Goal: Transaction & Acquisition: Book appointment/travel/reservation

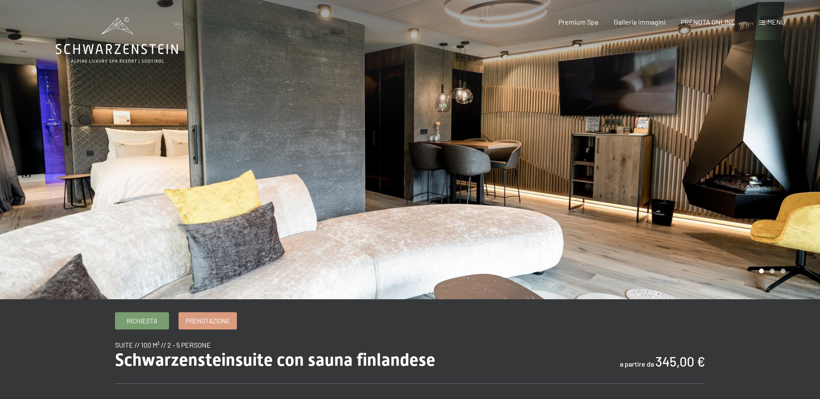
click at [770, 22] on span "Menu" at bounding box center [776, 22] width 18 height 8
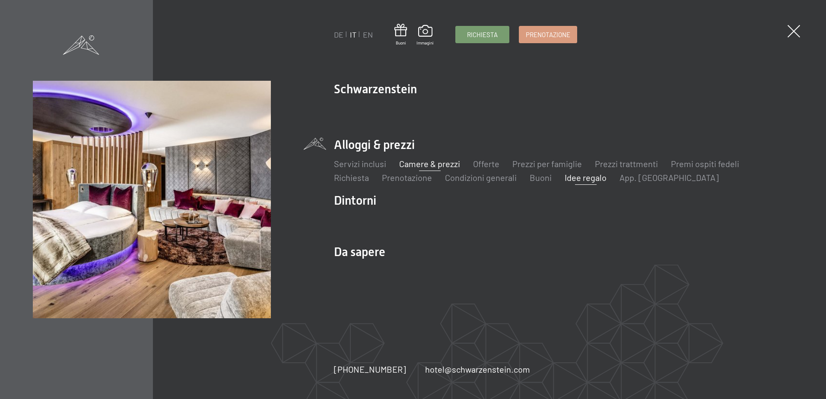
click at [572, 178] on link "Idee regalo" at bounding box center [586, 177] width 42 height 10
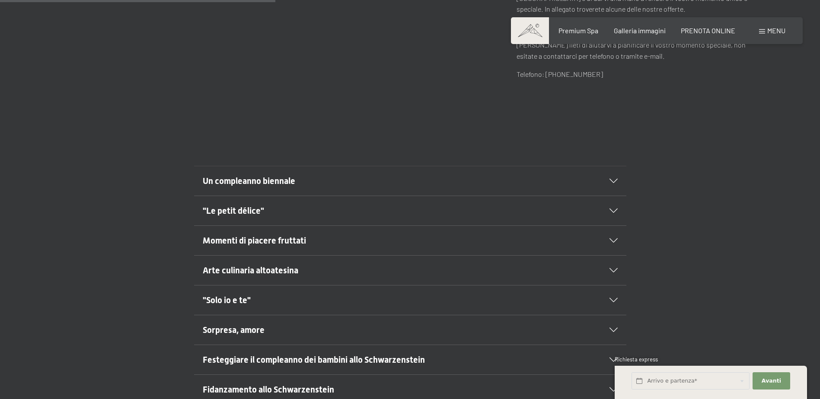
scroll to position [475, 0]
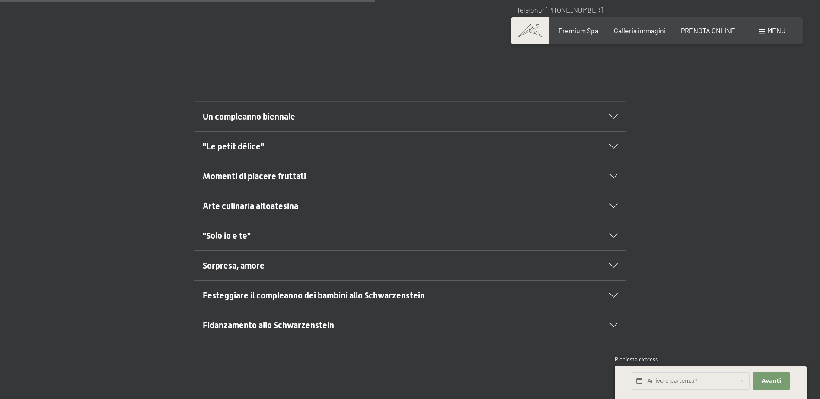
click at [230, 238] on span ""Solo io e te"" at bounding box center [227, 236] width 48 height 10
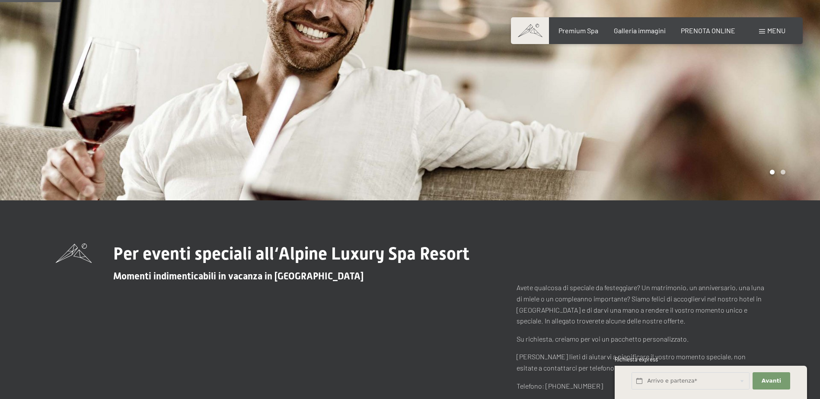
scroll to position [86, 0]
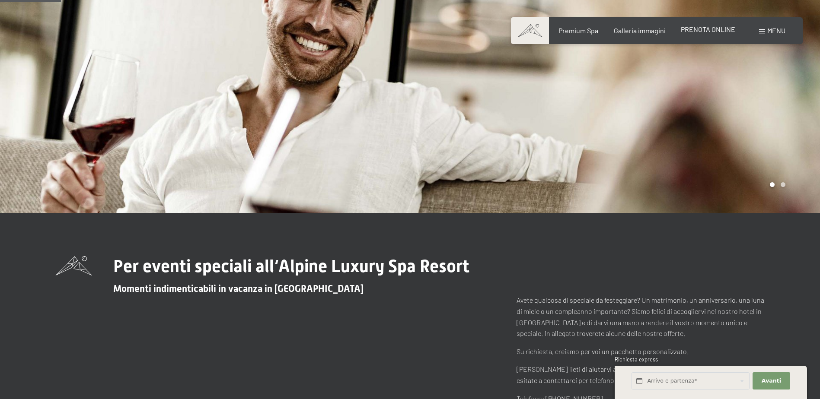
click at [708, 29] on span "PRENOTA ONLINE" at bounding box center [708, 29] width 54 height 8
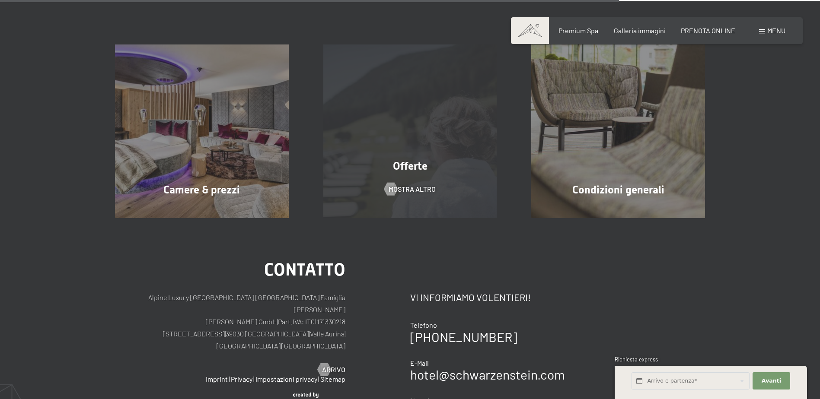
scroll to position [665, 0]
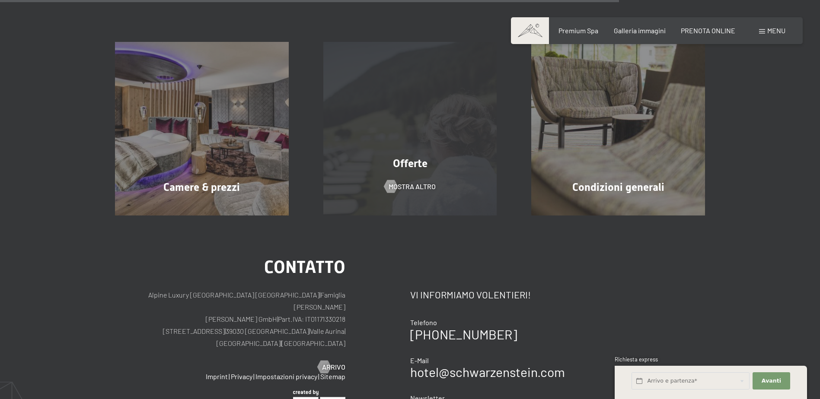
click at [416, 179] on div "Offerte mostra altro" at bounding box center [410, 129] width 208 height 174
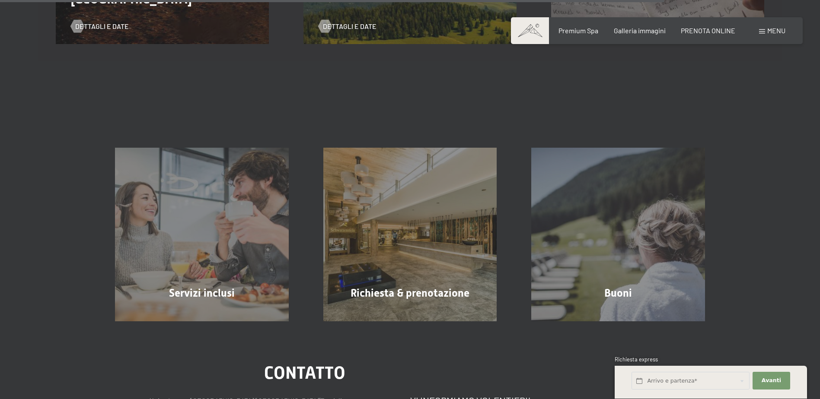
scroll to position [1426, 0]
